Goal: Task Accomplishment & Management: Manage account settings

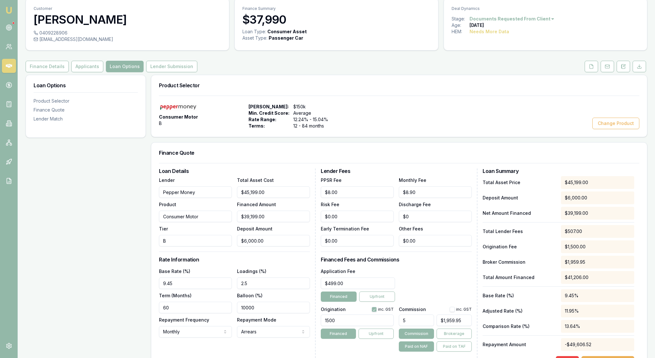
click at [397, 163] on div "Finance Quote" at bounding box center [398, 153] width 495 height 20
click at [604, 69] on icon at bounding box center [606, 66] width 5 height 5
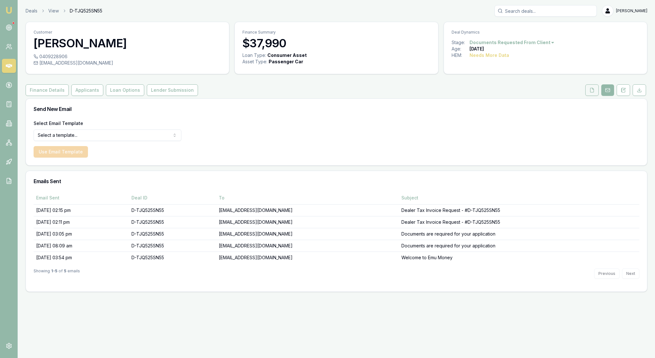
click at [589, 93] on icon at bounding box center [591, 90] width 5 height 5
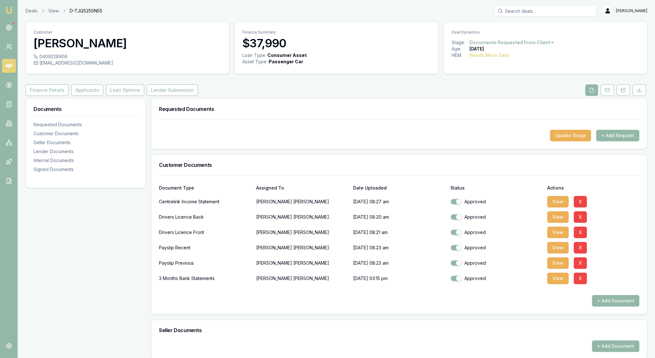
click at [447, 130] on div at bounding box center [399, 125] width 480 height 10
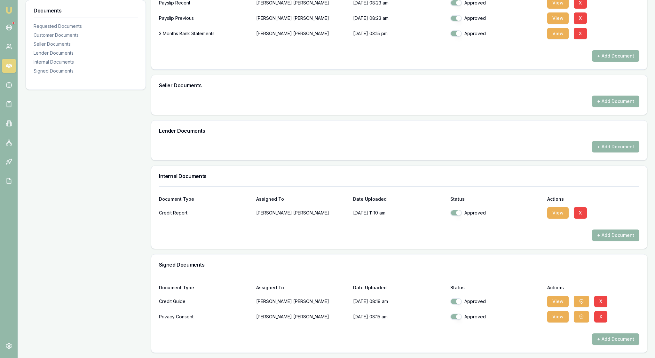
scroll to position [325, 0]
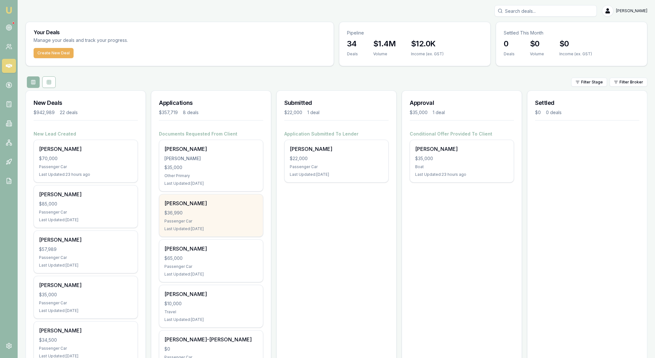
click at [223, 224] on div "Passenger Car" at bounding box center [210, 221] width 93 height 5
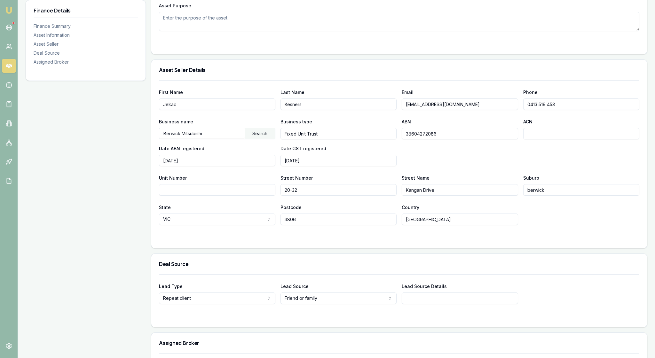
scroll to position [283, 0]
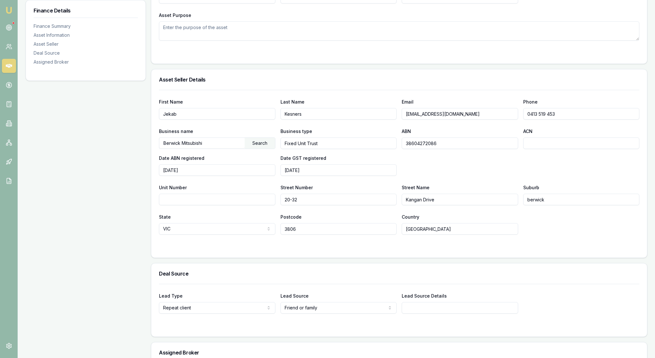
type input "[EMAIL_ADDRESS][DOMAIN_NAME]"
click at [483, 176] on div "Business name Berwick Mitsubishi Search Business type Fixed Unit Trust ABN 3860…" at bounding box center [399, 151] width 480 height 49
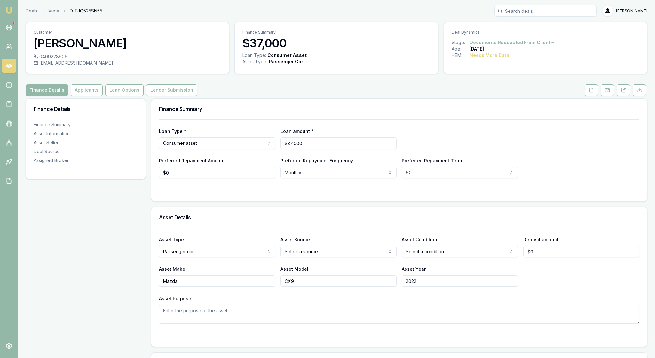
scroll to position [0, 0]
click at [588, 93] on icon at bounding box center [590, 90] width 5 height 5
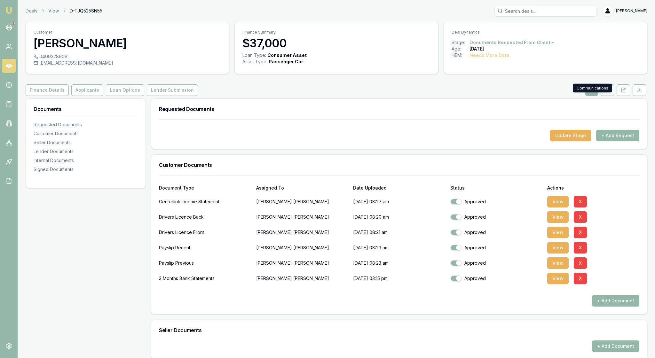
click at [605, 90] on icon at bounding box center [607, 89] width 4 height 1
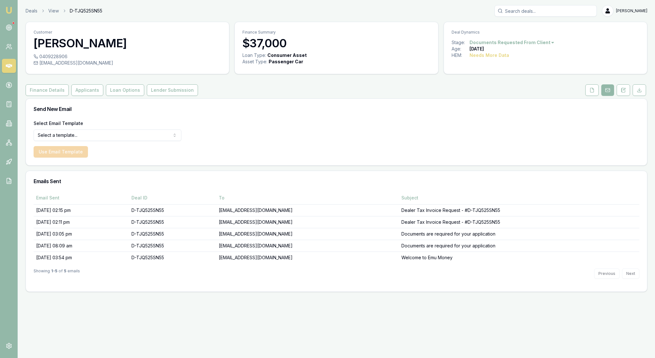
click at [172, 153] on html "Emu Broker Deals View D-TJQ525SN55 Rachael Connors Toggle Menu Customer Jennife…" at bounding box center [327, 179] width 655 height 358
click at [65, 158] on button "Use Email Template" at bounding box center [61, 152] width 54 height 12
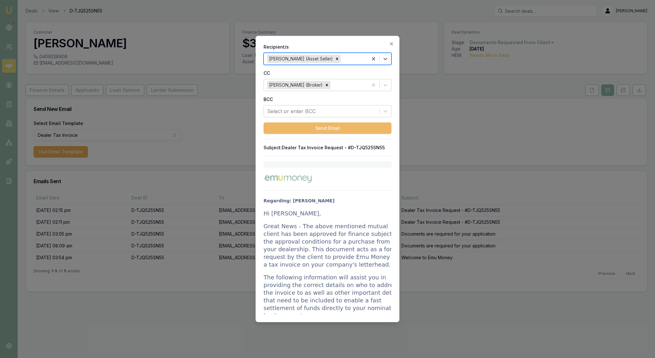
click at [321, 134] on button "Send Email" at bounding box center [327, 128] width 128 height 12
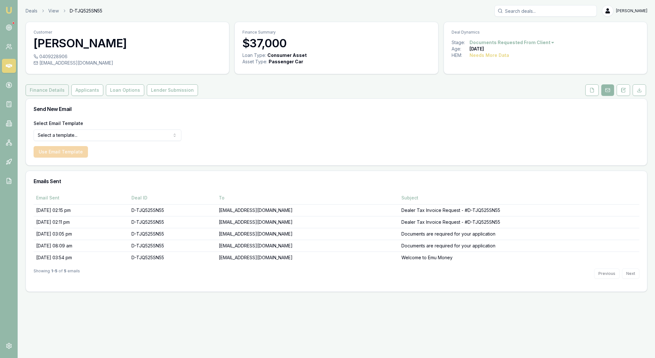
click at [66, 96] on button "Finance Details" at bounding box center [47, 90] width 43 height 12
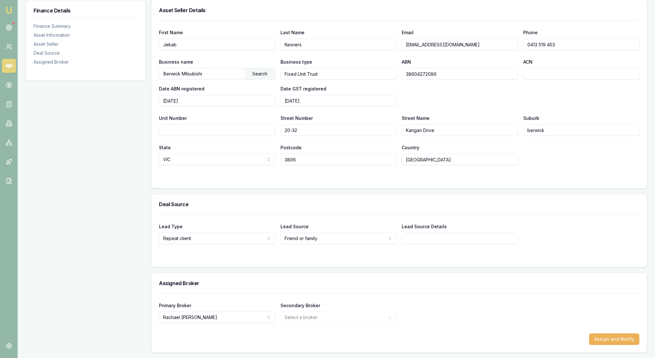
scroll to position [440, 0]
click at [605, 334] on button "Assign and Notify" at bounding box center [614, 339] width 50 height 12
click at [111, 160] on div "Finance Details Finance Summary Asset Information Asset Seller Deal Source Assi…" at bounding box center [86, 49] width 120 height 607
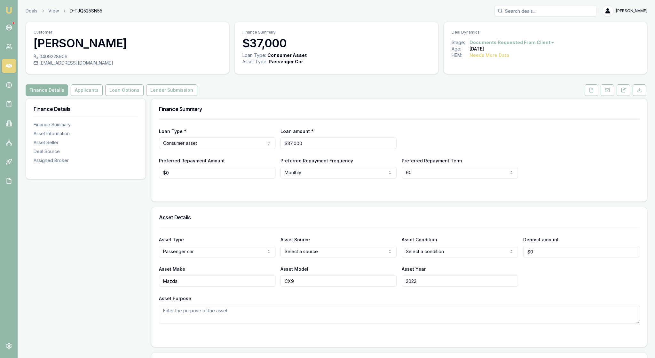
scroll to position [0, 0]
click at [604, 93] on icon at bounding box center [606, 90] width 5 height 5
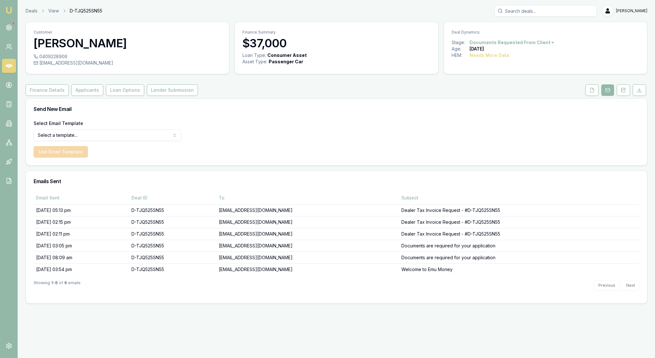
click at [171, 149] on html "Emu Broker Deals View D-TJQ525SN55 Rachael Connors Toggle Menu Customer Jennife…" at bounding box center [327, 179] width 655 height 358
click at [76, 158] on button "Use Email Template" at bounding box center [61, 152] width 54 height 12
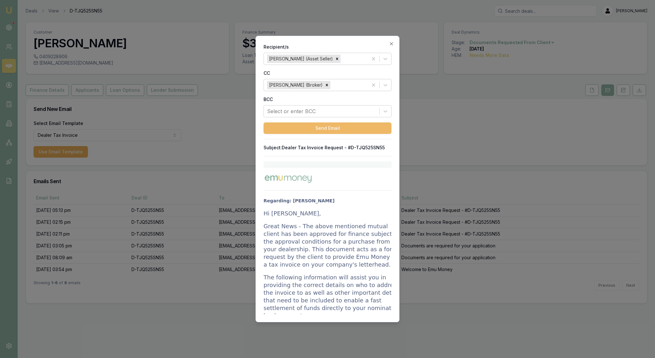
click at [325, 134] on button "Send Email" at bounding box center [327, 128] width 128 height 12
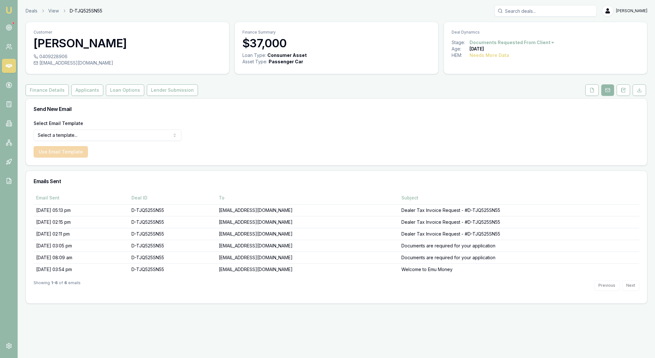
click at [417, 119] on div "Send New Email" at bounding box center [336, 109] width 621 height 20
click at [11, 29] on icon at bounding box center [9, 27] width 6 height 6
